Goal: Information Seeking & Learning: Learn about a topic

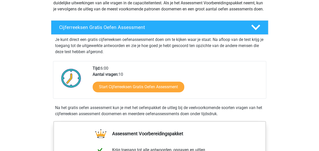
scroll to position [70, 0]
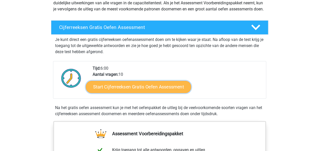
click at [151, 91] on link "Start Cijferreeksen Gratis Oefen Assessment" at bounding box center [138, 86] width 105 height 12
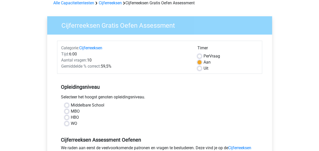
scroll to position [44, 0]
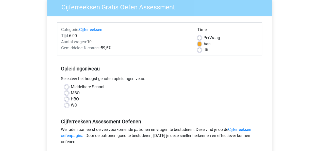
click at [71, 100] on label "HBO" at bounding box center [75, 99] width 8 height 6
click at [65, 100] on input "HBO" at bounding box center [67, 98] width 4 height 5
radio input "true"
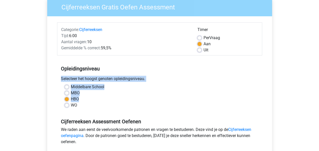
drag, startPoint x: 180, startPoint y: 98, endPoint x: 193, endPoint y: 68, distance: 32.4
click at [193, 68] on div "Opleidingsniveau Selecteer het hoogst genoten opleidingsniveau. Middelbare Scho…" at bounding box center [159, 84] width 205 height 55
drag, startPoint x: 193, startPoint y: 68, endPoint x: 184, endPoint y: 38, distance: 31.1
click at [184, 38] on div "Tijd: 6:00" at bounding box center [125, 36] width 136 height 6
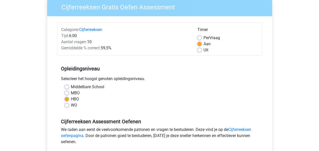
click at [204, 38] on label "Per Vraag" at bounding box center [212, 38] width 16 height 6
click at [198, 38] on input "Per Vraag" at bounding box center [199, 37] width 4 height 5
radio input "true"
click at [71, 106] on label "WO" at bounding box center [74, 105] width 6 height 6
click at [66, 106] on input "WO" at bounding box center [67, 104] width 4 height 5
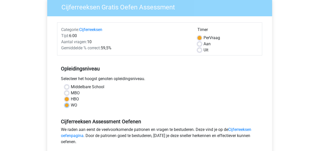
radio input "true"
click at [71, 99] on label "HBO" at bounding box center [75, 99] width 8 height 6
click at [65, 99] on input "HBO" at bounding box center [67, 98] width 4 height 5
radio input "true"
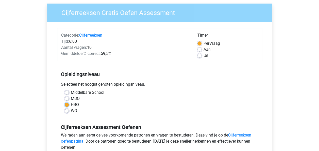
scroll to position [36, 0]
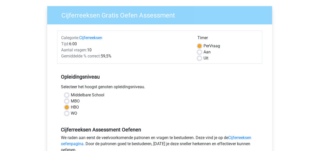
click at [204, 57] on label "Uit" at bounding box center [206, 58] width 5 height 6
click at [199, 57] on input "Uit" at bounding box center [199, 57] width 4 height 5
radio input "true"
drag, startPoint x: 199, startPoint y: 56, endPoint x: 232, endPoint y: -19, distance: 81.9
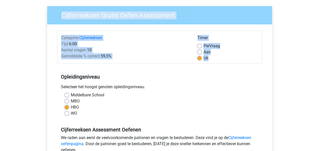
scroll to position [27, 0]
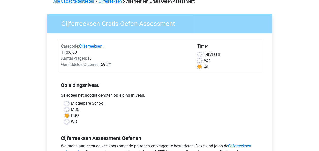
click at [187, 105] on div "Middelbare School" at bounding box center [160, 103] width 190 height 6
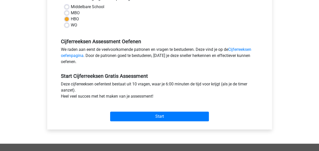
scroll to position [136, 0]
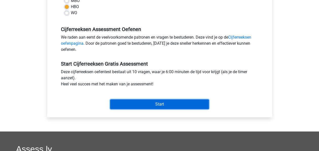
click at [158, 103] on input "Start" at bounding box center [159, 104] width 99 height 10
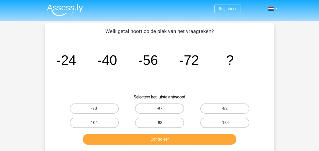
click at [160, 120] on label "-88" at bounding box center [159, 122] width 49 height 10
click at [160, 123] on input "-88" at bounding box center [160, 124] width 3 height 3
radio input "true"
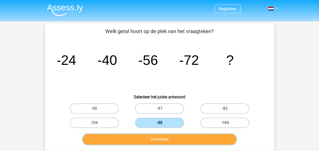
click at [162, 141] on button "Controleer" at bounding box center [160, 139] width 154 height 11
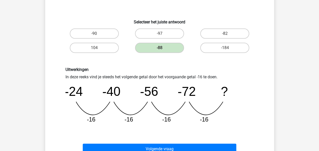
scroll to position [80, 0]
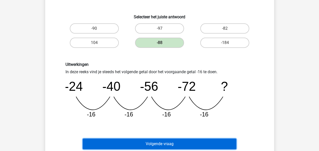
click at [162, 142] on button "Volgende vraag" at bounding box center [160, 143] width 154 height 11
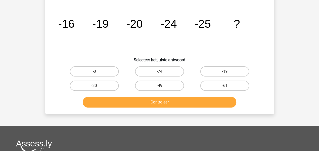
scroll to position [23, 0]
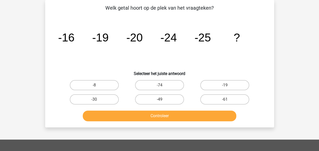
click at [95, 100] on input "-30" at bounding box center [95, 100] width 3 height 3
radio input "true"
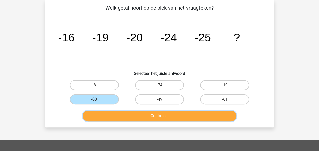
click at [165, 115] on button "Controleer" at bounding box center [160, 115] width 154 height 11
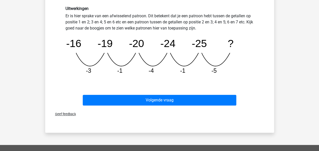
scroll to position [138, 0]
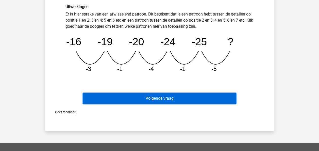
click at [163, 98] on button "Volgende vraag" at bounding box center [160, 98] width 154 height 11
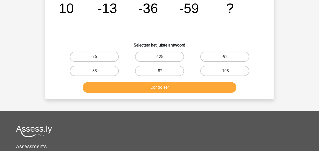
scroll to position [23, 0]
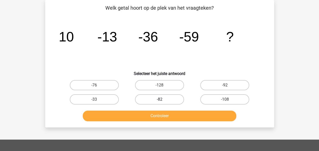
click at [153, 96] on label "-82" at bounding box center [159, 99] width 49 height 10
click at [159, 99] on input "-82" at bounding box center [160, 100] width 3 height 3
radio input "true"
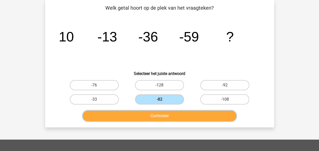
click at [159, 113] on button "Controleer" at bounding box center [160, 115] width 154 height 11
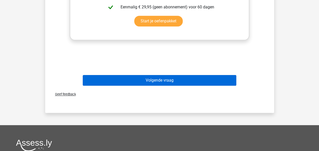
scroll to position [222, 0]
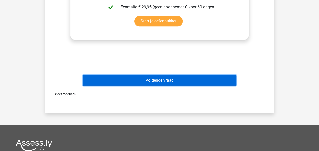
click at [162, 78] on button "Volgende vraag" at bounding box center [160, 80] width 154 height 11
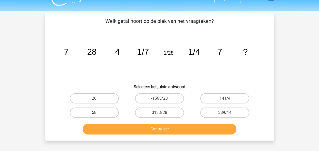
scroll to position [7, 0]
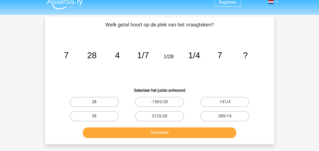
click at [94, 101] on label "28" at bounding box center [94, 102] width 49 height 10
click at [94, 102] on input "28" at bounding box center [95, 103] width 3 height 3
radio input "true"
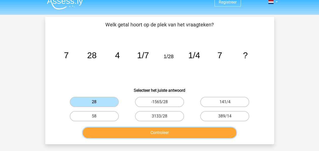
click at [170, 134] on button "Controleer" at bounding box center [160, 132] width 154 height 11
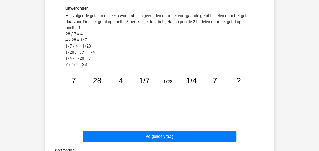
scroll to position [155, 0]
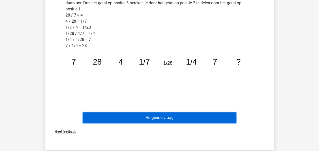
click at [164, 117] on button "Volgende vraag" at bounding box center [160, 117] width 154 height 11
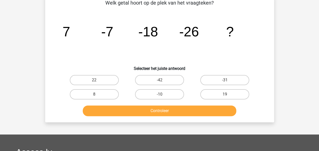
scroll to position [23, 0]
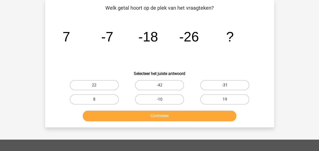
click at [233, 84] on label "-31" at bounding box center [224, 85] width 49 height 10
click at [228, 85] on input "-31" at bounding box center [226, 86] width 3 height 3
radio input "true"
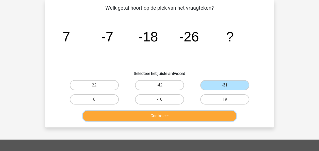
click at [151, 117] on button "Controleer" at bounding box center [160, 115] width 154 height 11
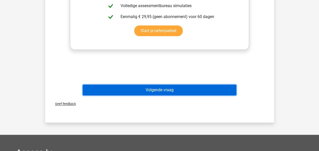
click at [161, 89] on button "Volgende vraag" at bounding box center [160, 89] width 154 height 11
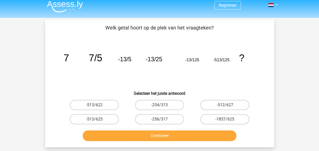
scroll to position [0, 0]
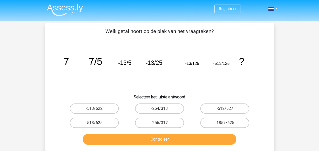
click at [102, 123] on label "-513/625" at bounding box center [94, 122] width 49 height 10
click at [97, 123] on input "-513/625" at bounding box center [95, 124] width 3 height 3
radio input "true"
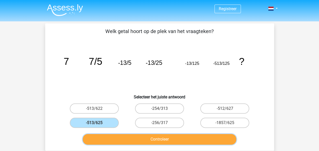
click at [154, 141] on button "Controleer" at bounding box center [160, 139] width 154 height 11
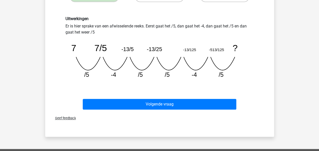
scroll to position [130, 0]
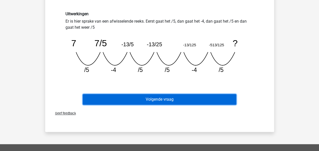
click at [168, 97] on button "Volgende vraag" at bounding box center [160, 99] width 154 height 11
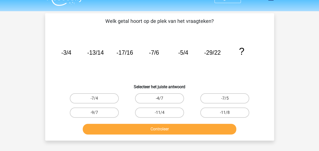
scroll to position [9, 0]
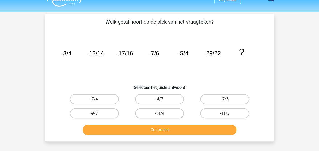
click at [223, 112] on label "-11/8" at bounding box center [224, 113] width 49 height 10
click at [225, 113] on input "-11/8" at bounding box center [226, 114] width 3 height 3
radio input "true"
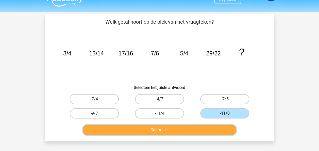
click at [164, 130] on button "Controleer" at bounding box center [160, 129] width 154 height 11
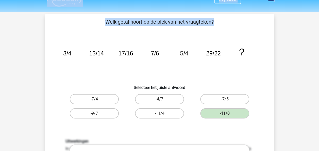
drag, startPoint x: 43, startPoint y: 78, endPoint x: 81, endPoint y: -19, distance: 103.9
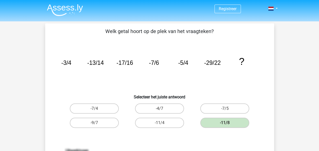
click at [63, 85] on icon "image/svg+xml -3/4 -13/14 -17/16 -7/6 -5/4 -29/22 ?" at bounding box center [159, 64] width 205 height 51
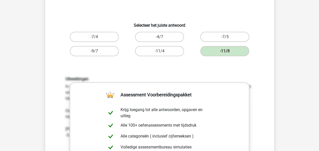
scroll to position [72, 0]
click at [64, 88] on div "Uitwerkingen In deze reeks zijn er eigenlijk twee reeksen. 1 reeks van de telle…" at bounding box center [160, 148] width 196 height 144
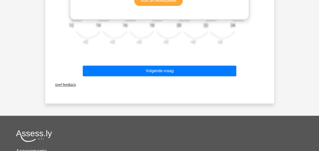
scroll to position [243, 0]
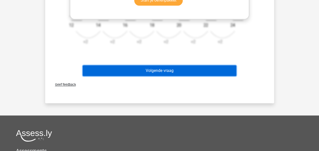
click at [142, 66] on button "Volgende vraag" at bounding box center [160, 70] width 154 height 11
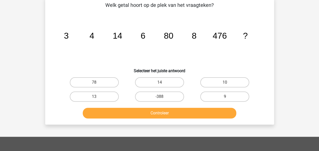
scroll to position [23, 0]
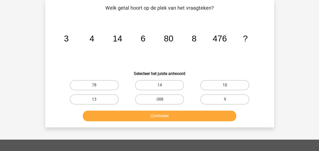
click at [230, 84] on label "10" at bounding box center [224, 85] width 49 height 10
click at [228, 85] on input "10" at bounding box center [226, 86] width 3 height 3
radio input "true"
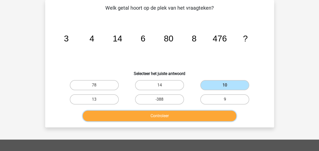
click at [189, 114] on button "Controleer" at bounding box center [160, 115] width 154 height 11
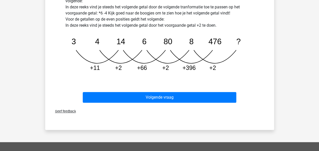
scroll to position [164, 0]
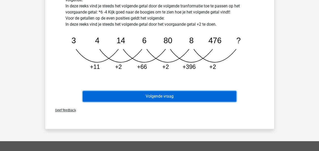
click at [169, 93] on button "Volgende vraag" at bounding box center [160, 96] width 154 height 11
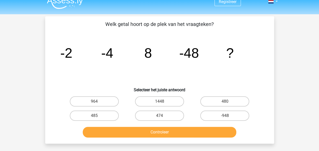
scroll to position [7, 0]
click at [225, 113] on label "-948" at bounding box center [224, 116] width 49 height 10
click at [225, 116] on input "-948" at bounding box center [226, 117] width 3 height 3
radio input "true"
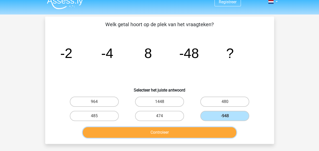
click at [168, 130] on button "Controleer" at bounding box center [160, 132] width 154 height 11
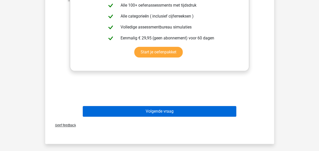
scroll to position [192, 0]
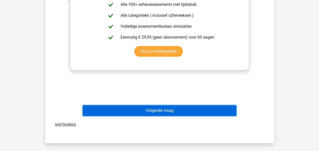
click at [176, 108] on button "Volgende vraag" at bounding box center [160, 110] width 154 height 11
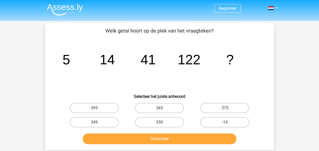
scroll to position [0, 0]
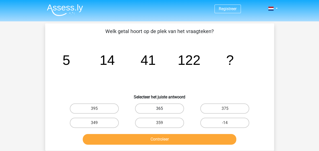
click at [157, 104] on label "365" at bounding box center [159, 108] width 49 height 10
click at [159, 108] on input "365" at bounding box center [160, 109] width 3 height 3
radio input "true"
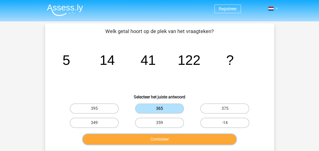
click at [162, 138] on button "Controleer" at bounding box center [160, 139] width 154 height 11
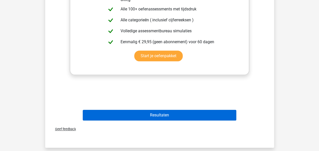
scroll to position [188, 0]
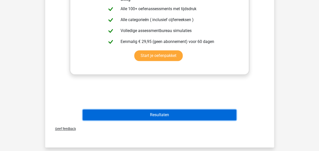
click at [166, 115] on button "Resultaten" at bounding box center [160, 114] width 154 height 11
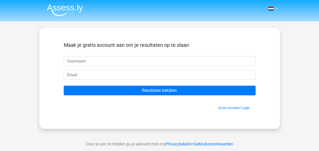
click at [72, 6] on img at bounding box center [65, 10] width 36 height 12
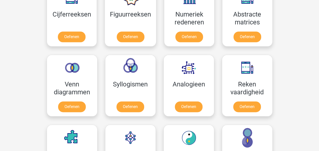
scroll to position [246, 0]
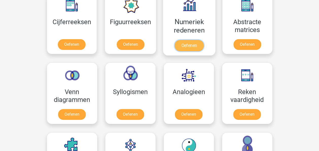
click at [193, 42] on link "Oefenen" at bounding box center [189, 45] width 29 height 11
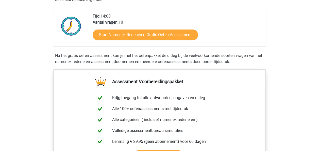
scroll to position [136, 0]
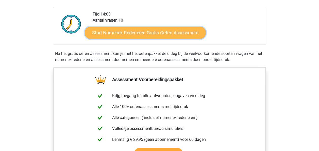
click at [158, 26] on link "Start Numeriek Redeneren Gratis Oefen Assessment" at bounding box center [145, 32] width 121 height 12
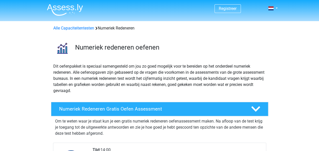
scroll to position [0, 0]
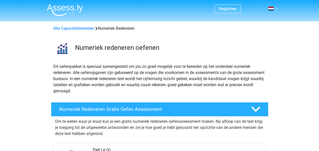
click at [66, 7] on img at bounding box center [65, 10] width 36 height 12
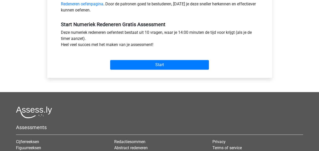
scroll to position [185, 0]
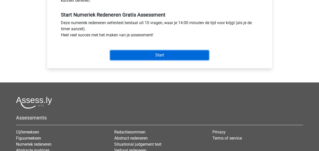
click at [177, 53] on input "Start" at bounding box center [159, 55] width 99 height 10
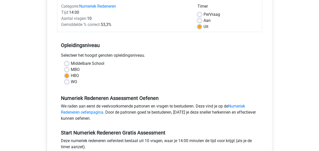
scroll to position [65, 0]
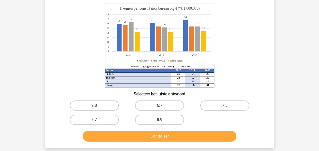
scroll to position [43, 0]
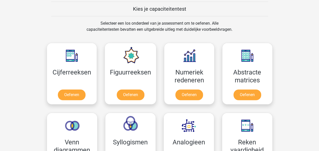
scroll to position [197, 0]
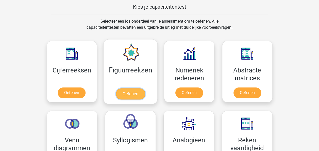
click at [140, 88] on link "Oefenen" at bounding box center [130, 93] width 29 height 11
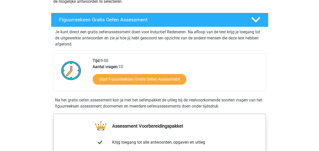
scroll to position [77, 0]
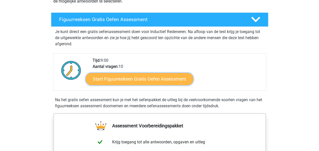
click at [147, 76] on link "Start Figuurreeksen Gratis Oefen Assessment" at bounding box center [140, 79] width 108 height 12
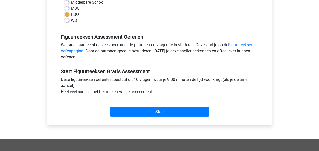
scroll to position [135, 0]
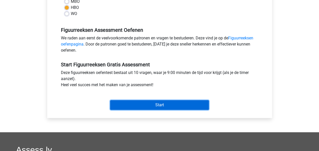
click at [172, 105] on input "Start" at bounding box center [159, 105] width 99 height 10
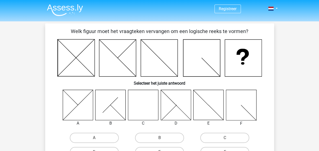
click at [149, 107] on icon at bounding box center [143, 105] width 30 height 30
click at [219, 137] on label "C" at bounding box center [224, 137] width 49 height 10
click at [225, 138] on input "C" at bounding box center [226, 139] width 3 height 3
radio input "true"
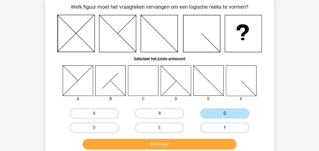
scroll to position [29, 0]
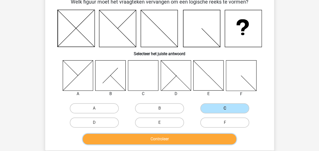
click at [219, 139] on button "Controleer" at bounding box center [160, 138] width 154 height 11
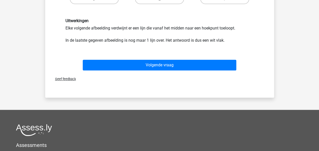
scroll to position [153, 0]
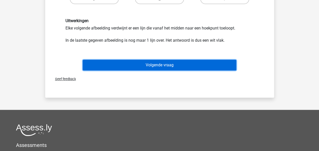
click at [170, 61] on button "Volgende vraag" at bounding box center [160, 65] width 154 height 11
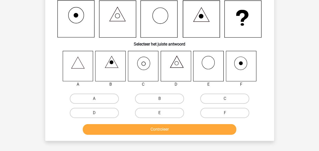
scroll to position [23, 0]
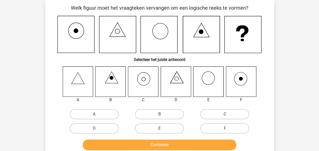
click at [221, 113] on label "C" at bounding box center [224, 114] width 49 height 10
click at [225, 114] on input "C" at bounding box center [226, 115] width 3 height 3
radio input "true"
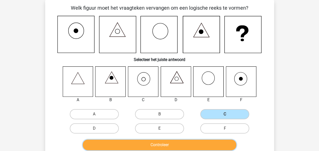
click at [167, 144] on button "Controleer" at bounding box center [160, 144] width 154 height 11
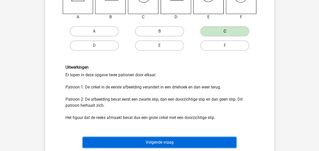
click at [166, 144] on button "Volgende vraag" at bounding box center [160, 142] width 154 height 11
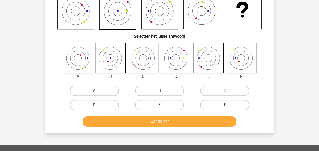
click at [166, 144] on div "Registreer Nederlands English" at bounding box center [159, 116] width 319 height 326
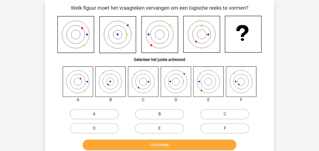
click at [222, 131] on label "F" at bounding box center [224, 128] width 49 height 10
click at [225, 131] on input "F" at bounding box center [226, 129] width 3 height 3
radio input "true"
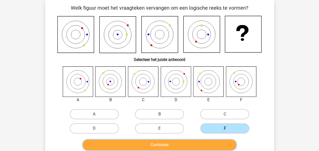
click at [207, 142] on button "Controleer" at bounding box center [160, 144] width 154 height 11
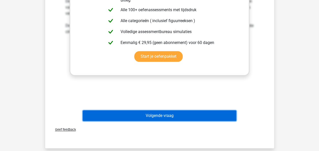
click at [185, 112] on button "Volgende vraag" at bounding box center [160, 115] width 154 height 11
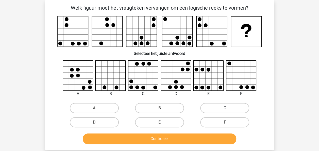
click at [239, 107] on label "C" at bounding box center [224, 108] width 49 height 10
click at [228, 108] on input "C" at bounding box center [226, 109] width 3 height 3
radio input "true"
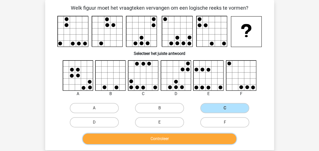
click at [152, 142] on button "Controleer" at bounding box center [160, 138] width 154 height 11
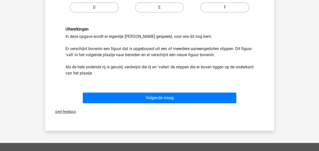
scroll to position [146, 0]
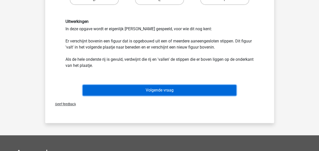
click at [158, 88] on button "Volgende vraag" at bounding box center [160, 90] width 154 height 11
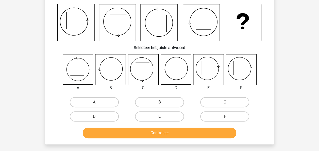
scroll to position [23, 0]
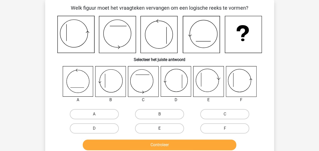
click at [165, 125] on label "E" at bounding box center [159, 128] width 49 height 10
click at [163, 128] on input "E" at bounding box center [160, 129] width 3 height 3
radio input "true"
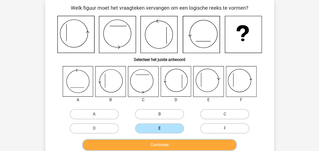
click at [164, 143] on button "Controleer" at bounding box center [160, 144] width 154 height 11
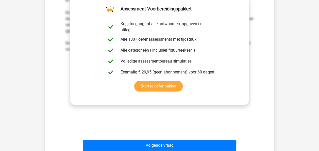
scroll to position [191, 0]
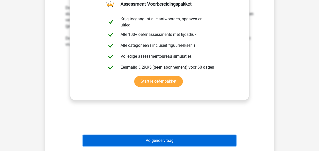
click at [163, 138] on button "Volgende vraag" at bounding box center [160, 140] width 154 height 11
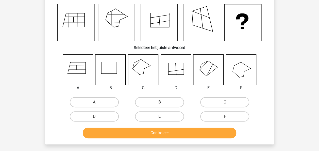
scroll to position [23, 0]
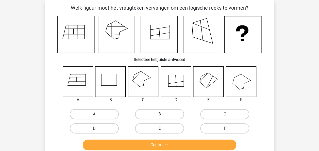
click at [231, 113] on label "C" at bounding box center [224, 114] width 49 height 10
click at [228, 114] on input "C" at bounding box center [226, 115] width 3 height 3
radio input "true"
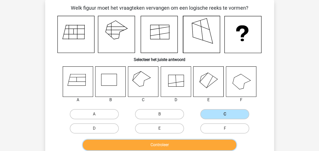
click at [167, 143] on button "Controleer" at bounding box center [160, 144] width 154 height 11
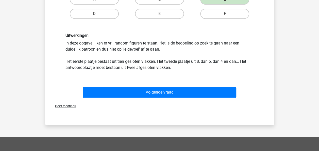
scroll to position [138, 0]
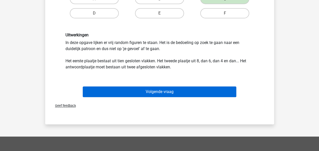
drag, startPoint x: 215, startPoint y: 107, endPoint x: 184, endPoint y: 91, distance: 35.3
click at [184, 91] on div "Welk figuur moet het vraagteken vervangen om een logische reeks te vormen? Sele…" at bounding box center [159, 4] width 229 height 239
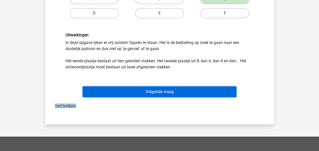
drag, startPoint x: 184, startPoint y: 91, endPoint x: 160, endPoint y: 90, distance: 23.4
click at [160, 90] on button "Volgende vraag" at bounding box center [160, 91] width 154 height 11
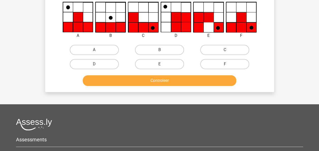
scroll to position [23, 0]
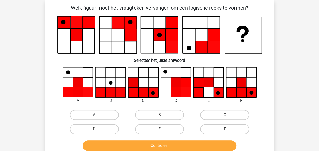
click at [96, 110] on label "A" at bounding box center [94, 115] width 49 height 10
click at [96, 115] on input "A" at bounding box center [95, 116] width 3 height 3
radio input "true"
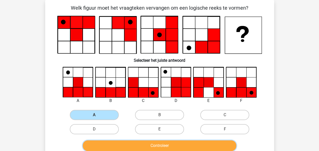
click at [151, 144] on button "Controleer" at bounding box center [160, 145] width 154 height 11
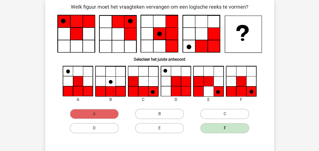
scroll to position [24, 0]
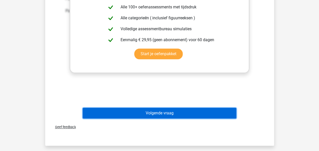
click at [163, 112] on button "Volgende vraag" at bounding box center [160, 113] width 154 height 11
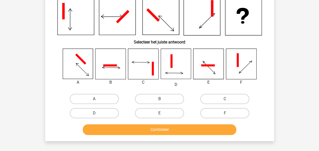
scroll to position [23, 0]
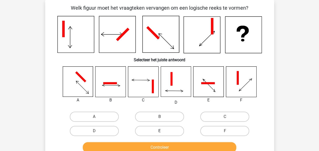
click at [158, 130] on label "E" at bounding box center [159, 131] width 49 height 10
click at [159, 131] on input "E" at bounding box center [160, 132] width 3 height 3
radio input "true"
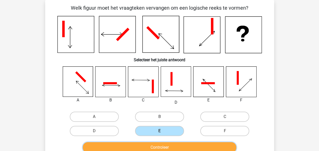
click at [157, 144] on button "Controleer" at bounding box center [160, 147] width 154 height 11
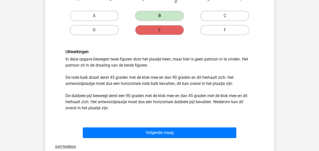
scroll to position [126, 0]
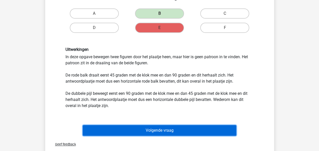
click at [167, 130] on button "Volgende vraag" at bounding box center [160, 130] width 154 height 11
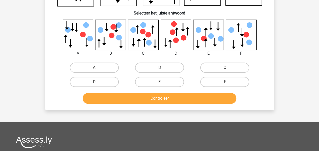
scroll to position [23, 0]
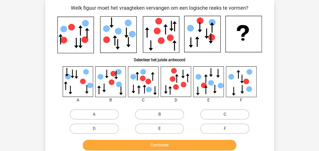
click at [172, 124] on label "E" at bounding box center [159, 128] width 49 height 10
click at [163, 128] on input "E" at bounding box center [160, 129] width 3 height 3
radio input "true"
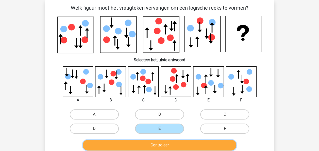
click at [170, 142] on button "Controleer" at bounding box center [160, 145] width 154 height 11
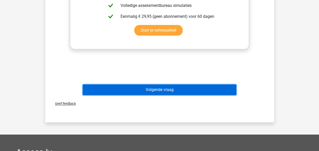
click at [176, 87] on button "Volgende vraag" at bounding box center [160, 89] width 154 height 11
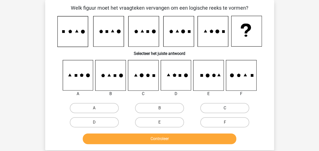
drag, startPoint x: 213, startPoint y: 107, endPoint x: 206, endPoint y: 109, distance: 7.3
click at [206, 109] on label "C" at bounding box center [224, 108] width 49 height 10
click at [225, 109] on input "C" at bounding box center [226, 109] width 3 height 3
radio input "true"
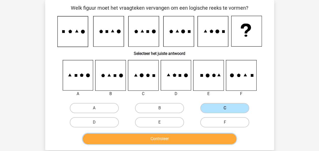
click at [168, 135] on button "Controleer" at bounding box center [160, 138] width 154 height 11
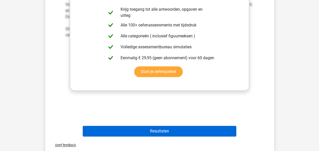
scroll to position [200, 0]
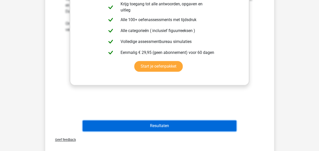
click at [169, 129] on button "Resultaten" at bounding box center [160, 125] width 154 height 11
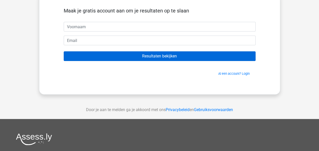
scroll to position [38, 0]
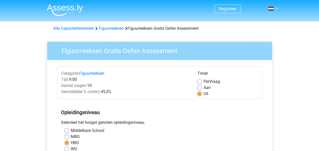
click at [58, 8] on img at bounding box center [65, 10] width 36 height 12
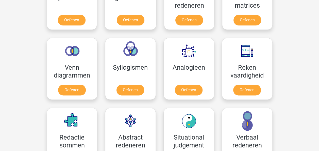
scroll to position [280, 0]
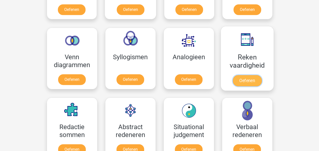
click at [249, 82] on link "Oefenen" at bounding box center [246, 80] width 29 height 11
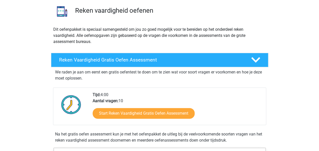
scroll to position [44, 0]
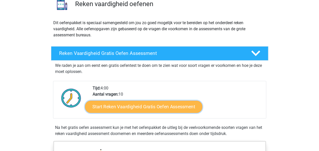
click at [131, 107] on link "Start Reken Vaardigheid Gratis Oefen Assessment" at bounding box center [143, 106] width 117 height 12
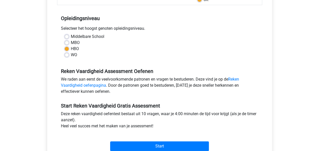
scroll to position [105, 0]
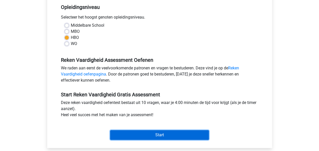
click at [153, 136] on input "Start" at bounding box center [159, 135] width 99 height 10
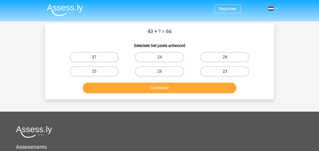
click at [222, 73] on label "23" at bounding box center [224, 71] width 49 height 10
click at [225, 73] on input "23" at bounding box center [226, 72] width 3 height 3
radio input "true"
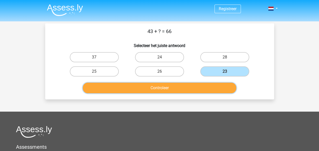
click at [179, 89] on button "Controleer" at bounding box center [160, 87] width 154 height 11
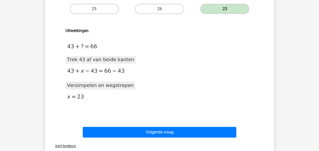
scroll to position [66, 0]
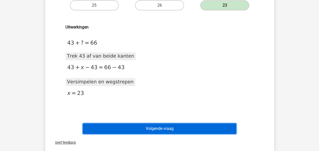
click at [160, 127] on button "Volgende vraag" at bounding box center [160, 128] width 154 height 11
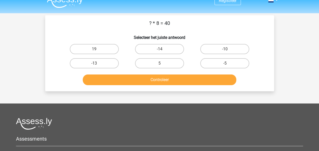
scroll to position [8, 0]
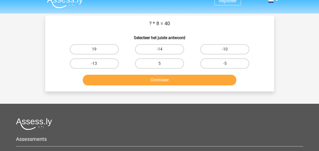
click at [160, 65] on input "5" at bounding box center [160, 64] width 3 height 3
radio input "true"
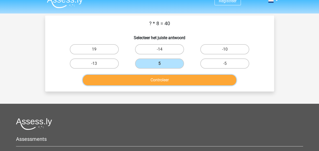
click at [162, 78] on button "Controleer" at bounding box center [160, 80] width 154 height 11
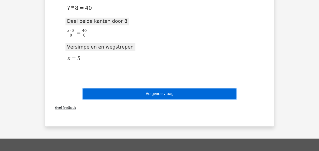
click at [160, 92] on button "Volgende vraag" at bounding box center [160, 93] width 154 height 11
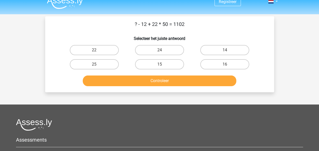
scroll to position [0, 0]
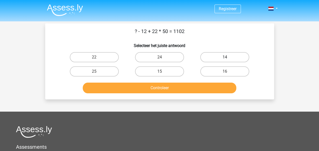
click at [220, 60] on label "14" at bounding box center [224, 57] width 49 height 10
click at [225, 60] on input "14" at bounding box center [226, 58] width 3 height 3
radio input "true"
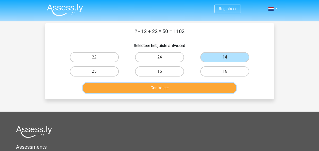
click at [180, 86] on button "Controleer" at bounding box center [160, 87] width 154 height 11
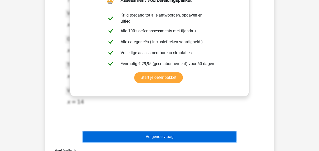
click at [167, 137] on button "Volgende vraag" at bounding box center [160, 136] width 154 height 11
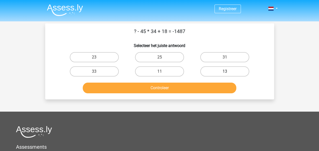
click at [228, 70] on label "13" at bounding box center [224, 71] width 49 height 10
click at [228, 71] on input "13" at bounding box center [226, 72] width 3 height 3
radio input "true"
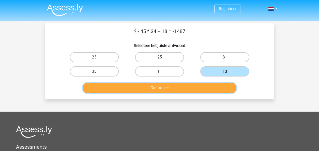
click at [178, 89] on button "Controleer" at bounding box center [160, 87] width 154 height 11
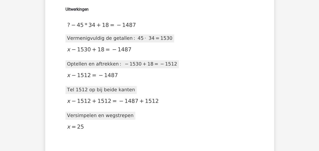
scroll to position [84, 0]
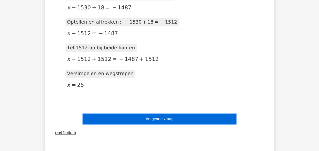
click at [158, 118] on button "Volgende vraag" at bounding box center [160, 118] width 154 height 11
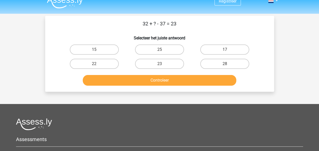
scroll to position [0, 0]
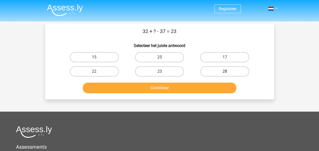
click at [221, 71] on label "28" at bounding box center [224, 71] width 49 height 10
click at [225, 71] on input "28" at bounding box center [226, 72] width 3 height 3
radio input "true"
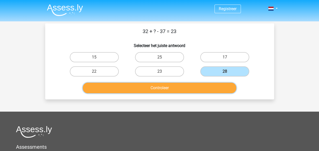
click at [189, 88] on button "Controleer" at bounding box center [160, 87] width 154 height 11
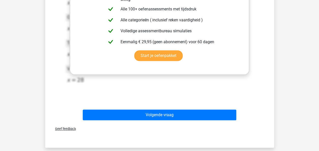
scroll to position [146, 0]
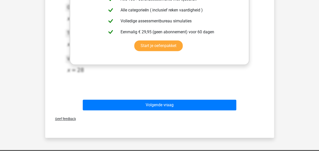
click at [184, 99] on div "Volgende vraag" at bounding box center [159, 103] width 213 height 17
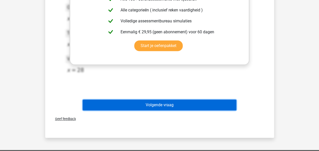
click at [177, 102] on button "Volgende vraag" at bounding box center [160, 104] width 154 height 11
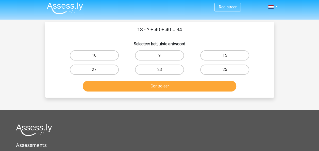
scroll to position [0, 0]
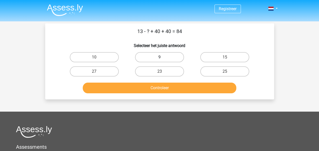
click at [165, 57] on label "9" at bounding box center [159, 57] width 49 height 10
click at [163, 57] on input "9" at bounding box center [160, 58] width 3 height 3
radio input "true"
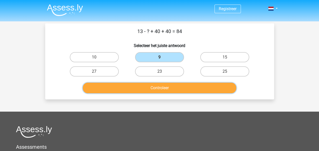
click at [164, 84] on button "Controleer" at bounding box center [160, 87] width 154 height 11
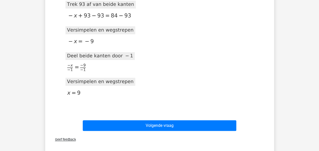
scroll to position [170, 0]
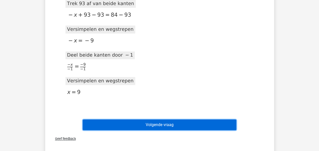
click at [160, 126] on button "Volgende vraag" at bounding box center [160, 124] width 154 height 11
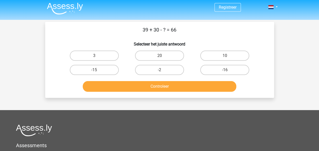
scroll to position [0, 0]
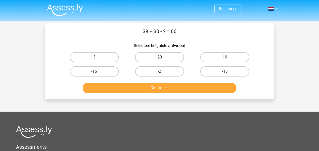
click at [98, 55] on label "3" at bounding box center [94, 57] width 49 height 10
click at [97, 57] on input "3" at bounding box center [95, 58] width 3 height 3
radio input "true"
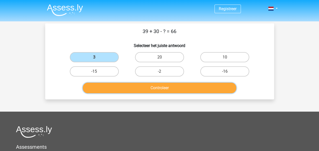
click at [172, 86] on button "Controleer" at bounding box center [160, 87] width 154 height 11
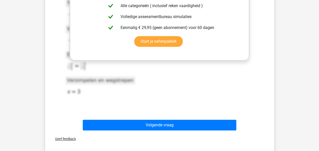
scroll to position [154, 0]
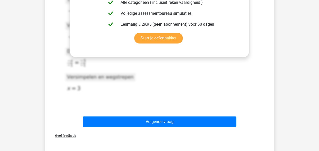
click at [168, 115] on div "Volgende vraag" at bounding box center [159, 120] width 213 height 17
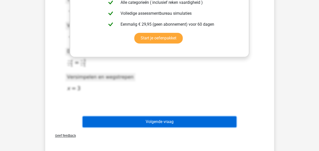
click at [167, 118] on button "Volgende vraag" at bounding box center [160, 121] width 154 height 11
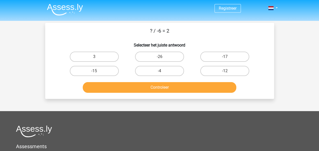
scroll to position [0, 0]
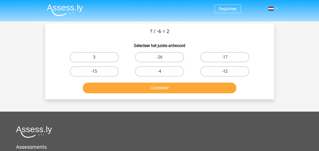
click at [217, 72] on label "-12" at bounding box center [224, 71] width 49 height 10
click at [225, 72] on input "-12" at bounding box center [226, 72] width 3 height 3
radio input "true"
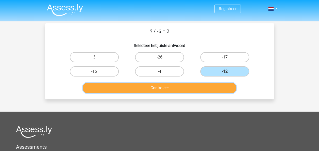
click at [162, 89] on button "Controleer" at bounding box center [160, 87] width 154 height 11
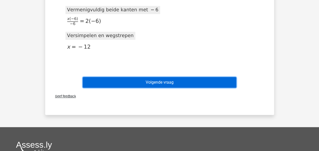
click at [162, 78] on button "Volgende vraag" at bounding box center [160, 82] width 154 height 11
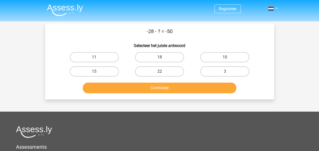
click at [164, 72] on label "22" at bounding box center [159, 71] width 49 height 10
click at [163, 72] on input "22" at bounding box center [160, 72] width 3 height 3
radio input "true"
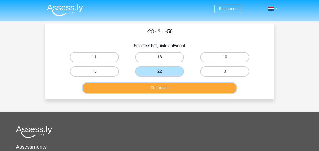
click at [163, 88] on button "Controleer" at bounding box center [160, 87] width 154 height 11
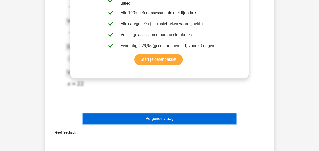
click at [161, 116] on button "Volgende vraag" at bounding box center [160, 118] width 154 height 11
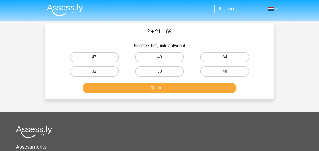
click at [223, 67] on label "48" at bounding box center [224, 71] width 49 height 10
click at [225, 71] on input "48" at bounding box center [226, 72] width 3 height 3
radio input "true"
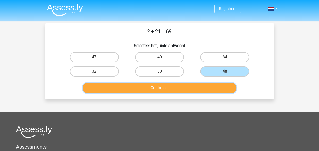
click at [189, 87] on button "Controleer" at bounding box center [160, 87] width 154 height 11
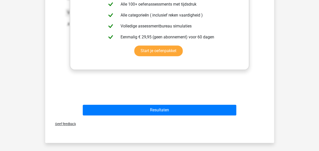
scroll to position [143, 0]
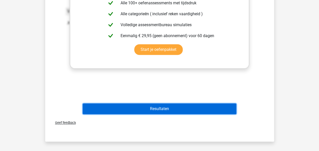
click at [176, 112] on button "Resultaten" at bounding box center [160, 108] width 154 height 11
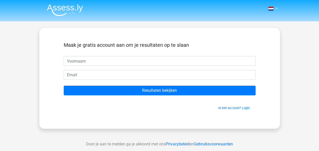
click at [75, 6] on img at bounding box center [65, 10] width 36 height 12
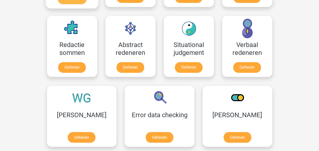
scroll to position [368, 0]
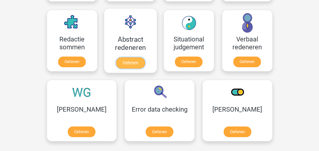
click at [126, 60] on link "Oefenen" at bounding box center [130, 62] width 29 height 11
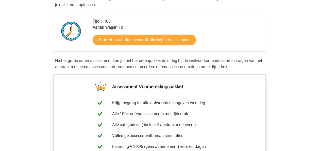
scroll to position [117, 0]
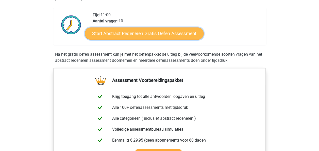
click at [144, 30] on link "Start Abstract Redeneren Gratis Oefen Assessment" at bounding box center [144, 33] width 119 height 12
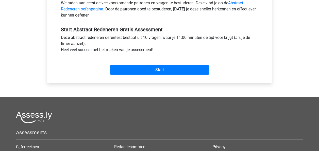
scroll to position [171, 0]
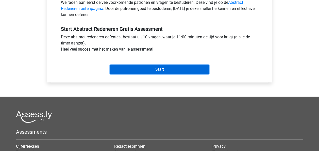
click at [173, 70] on input "Start" at bounding box center [159, 69] width 99 height 10
